Goal: Information Seeking & Learning: Check status

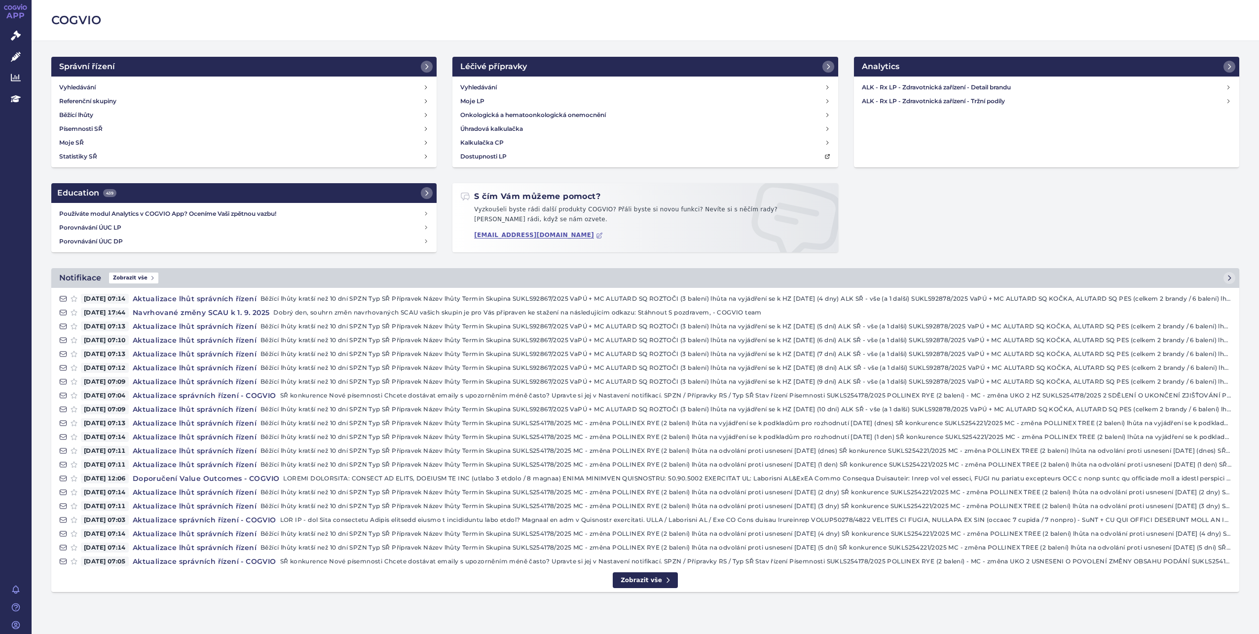
click at [192, 298] on h4 "Aktualizace lhůt správních řízení" at bounding box center [195, 299] width 132 height 10
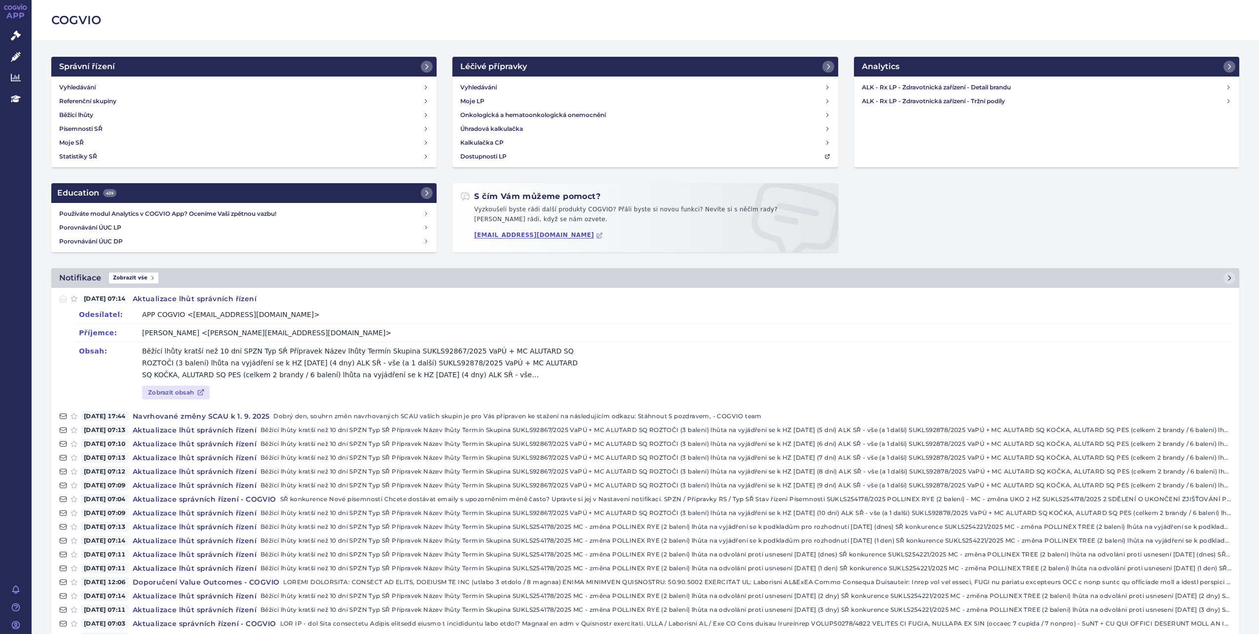
click at [162, 394] on link "Zobrazit obsah" at bounding box center [176, 392] width 68 height 14
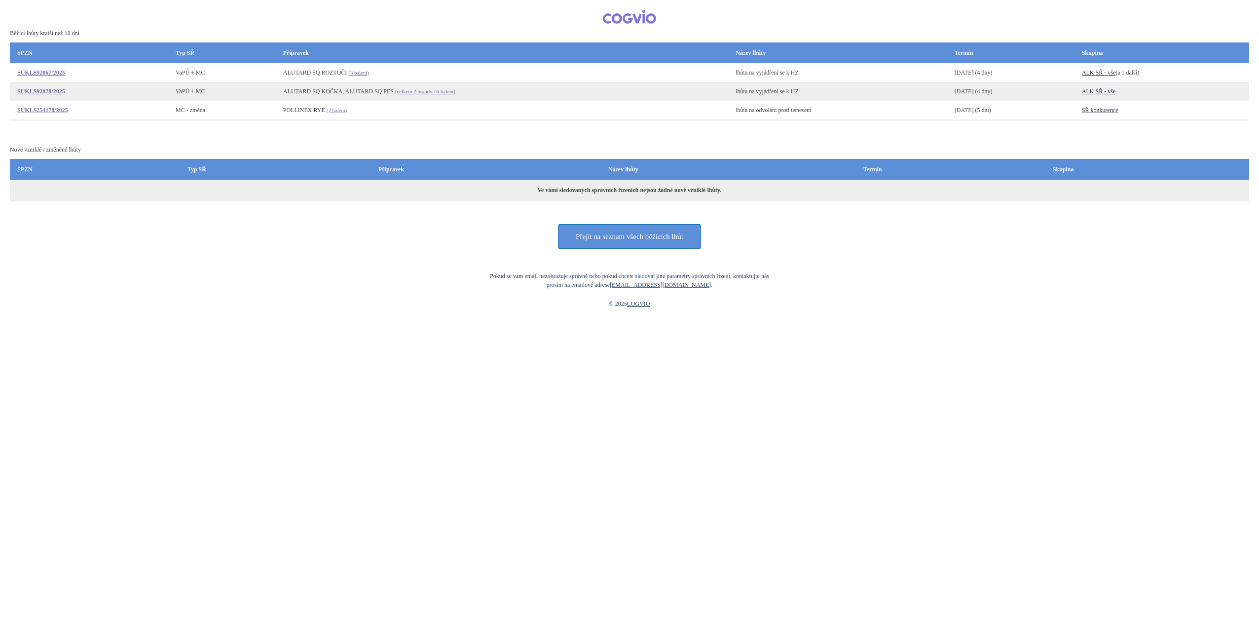
click at [38, 73] on link "SUKLS92867/2025" at bounding box center [41, 72] width 48 height 7
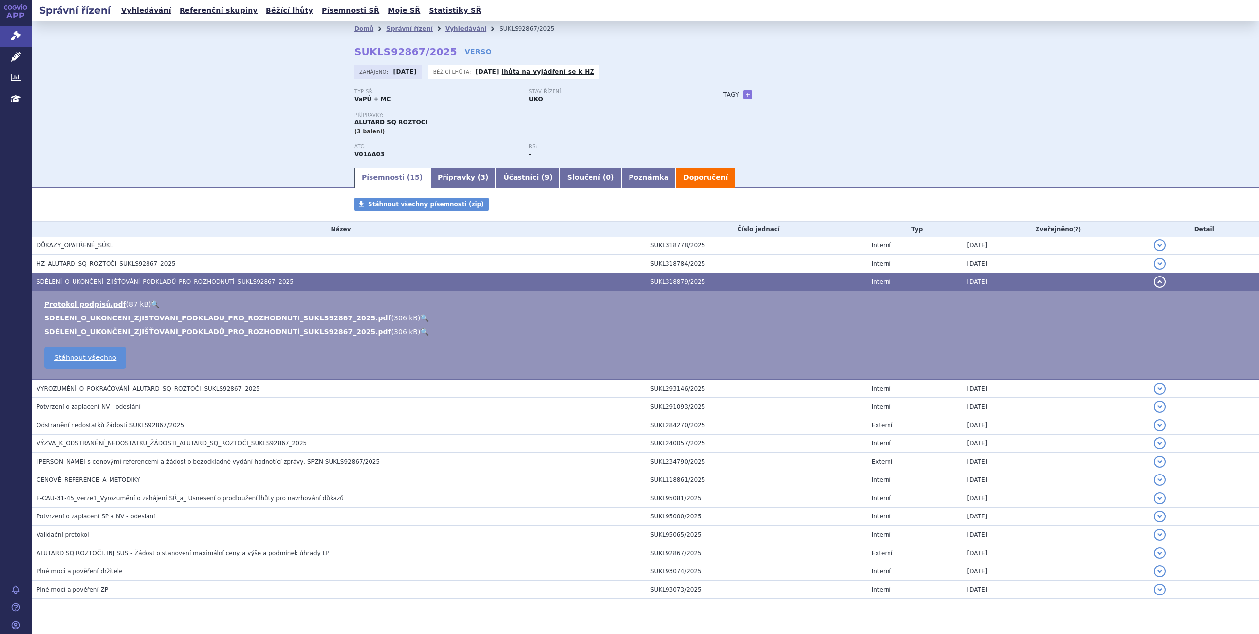
scroll to position [24, 0]
